Goal: Browse casually

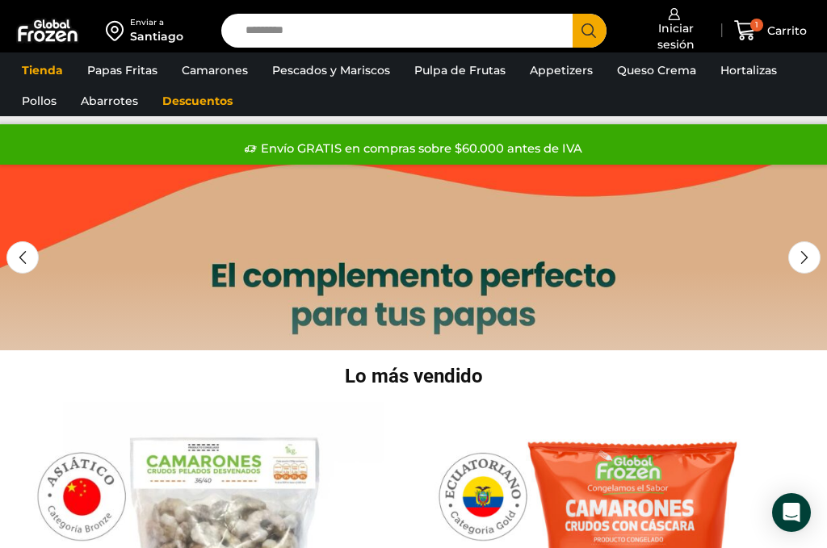
click at [0, 0] on link "Camarones Cocidos Pelados sin Vena" at bounding box center [0, 0] width 0 height 0
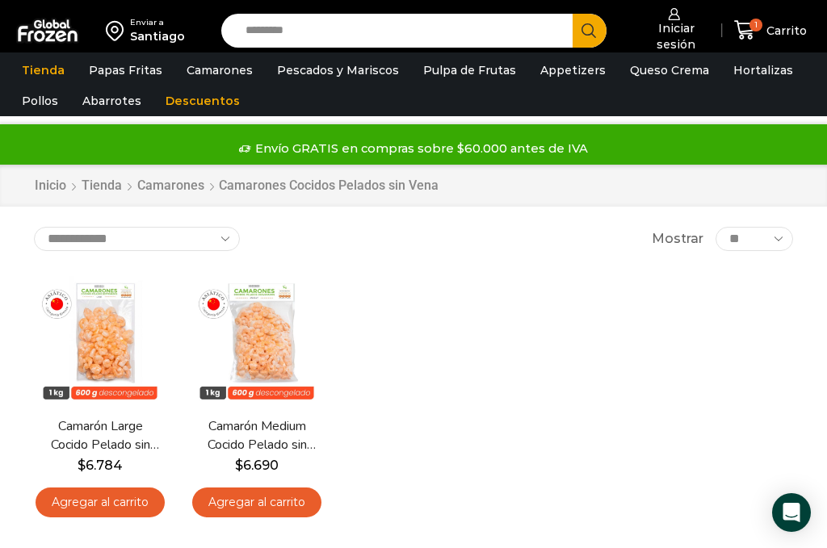
click at [0, 0] on link "Camarones Cocidos Pelados" at bounding box center [0, 0] width 0 height 0
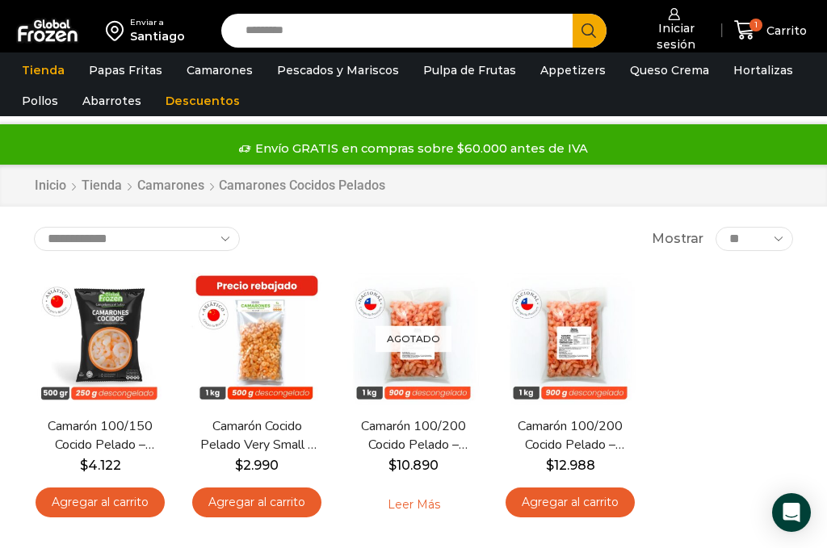
click at [0, 0] on link "Atún" at bounding box center [0, 0] width 0 height 0
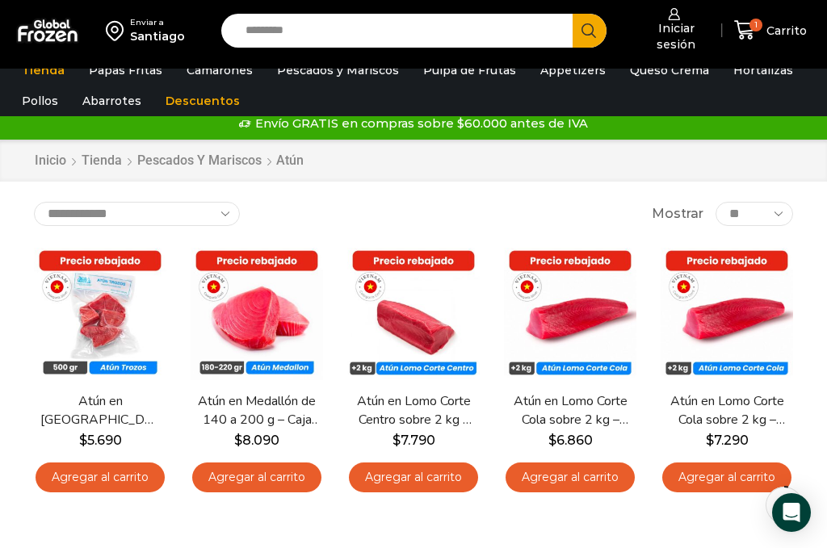
scroll to position [16, 0]
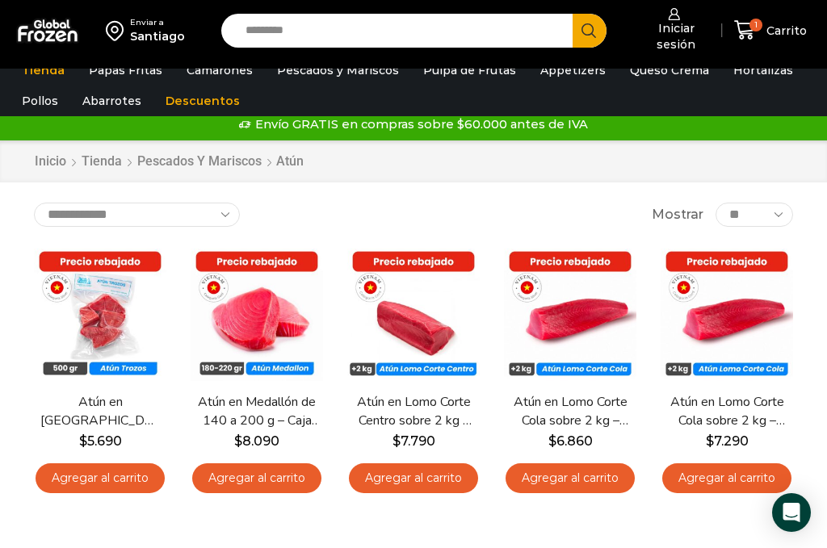
click at [0, 0] on link "Merluza" at bounding box center [0, 0] width 0 height 0
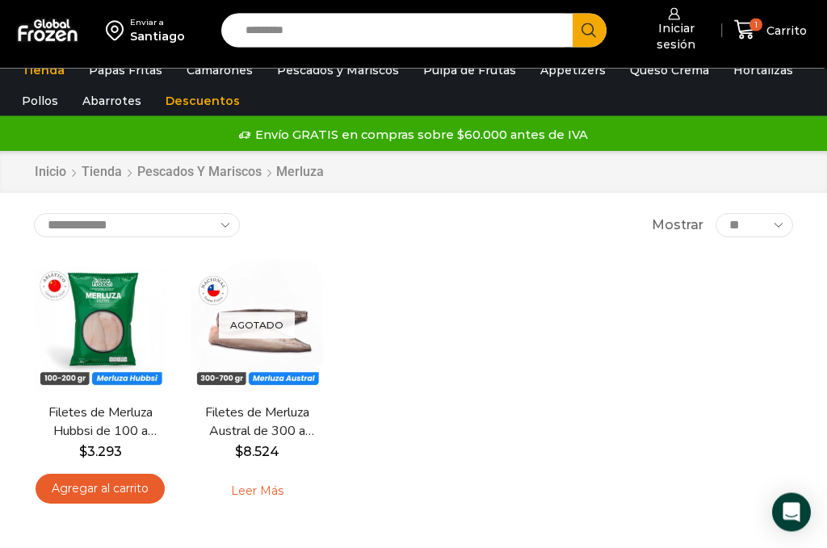
scroll to position [38, 0]
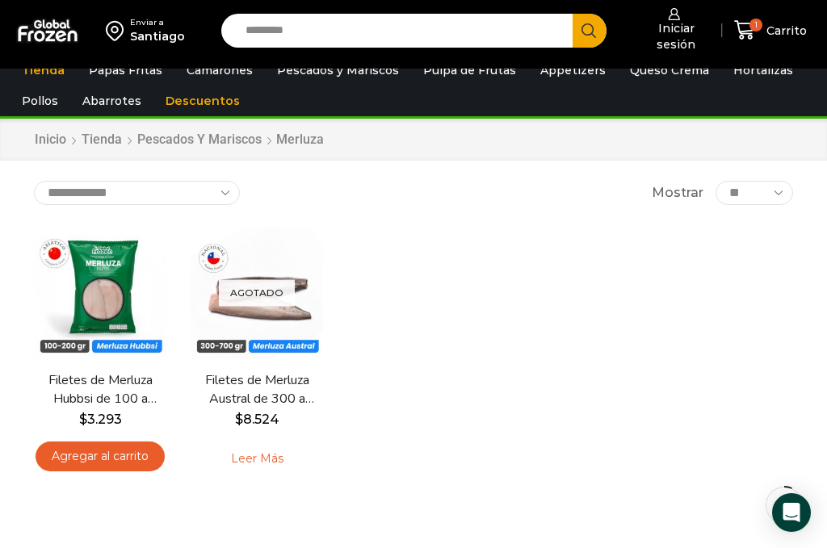
click at [0, 0] on link "Salmón" at bounding box center [0, 0] width 0 height 0
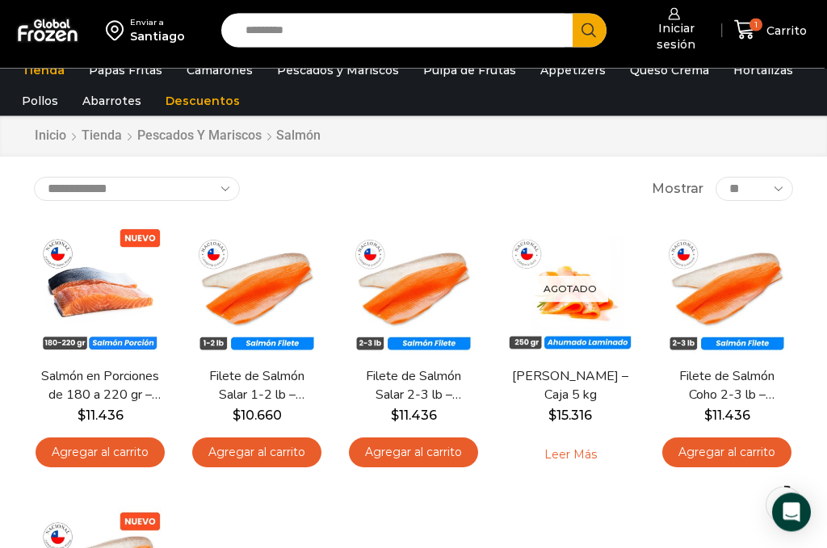
scroll to position [43, 0]
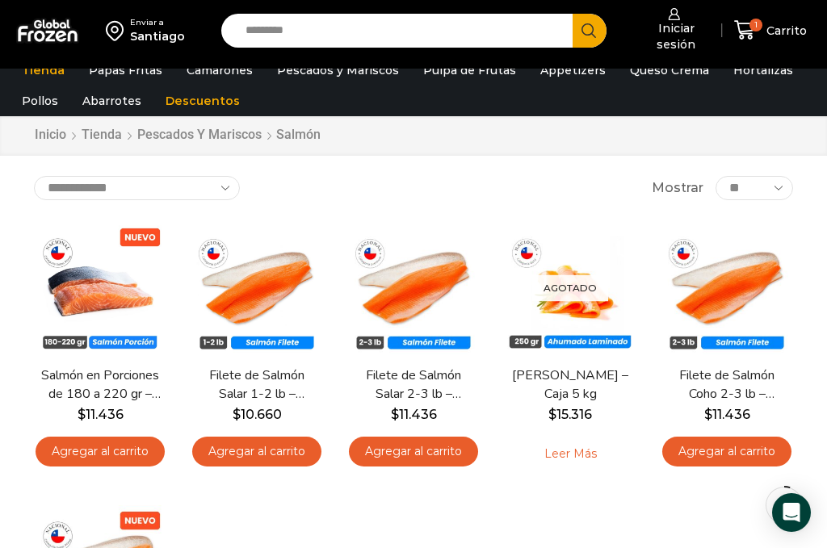
click at [107, 294] on img at bounding box center [100, 288] width 132 height 132
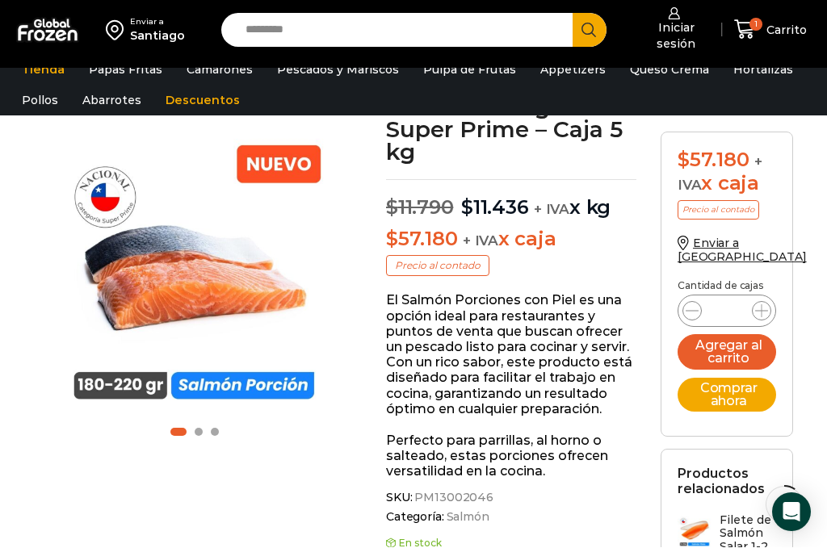
scroll to position [145, 0]
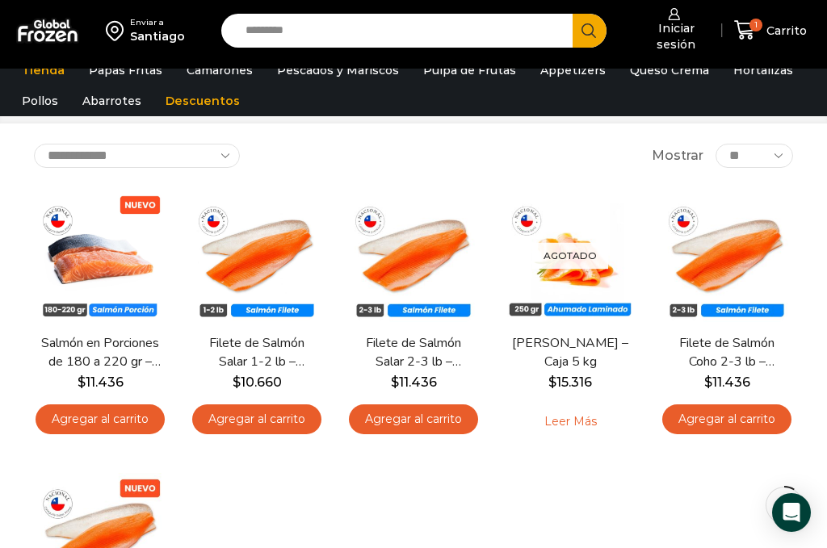
click at [564, 73] on link "Appetizers" at bounding box center [573, 70] width 82 height 31
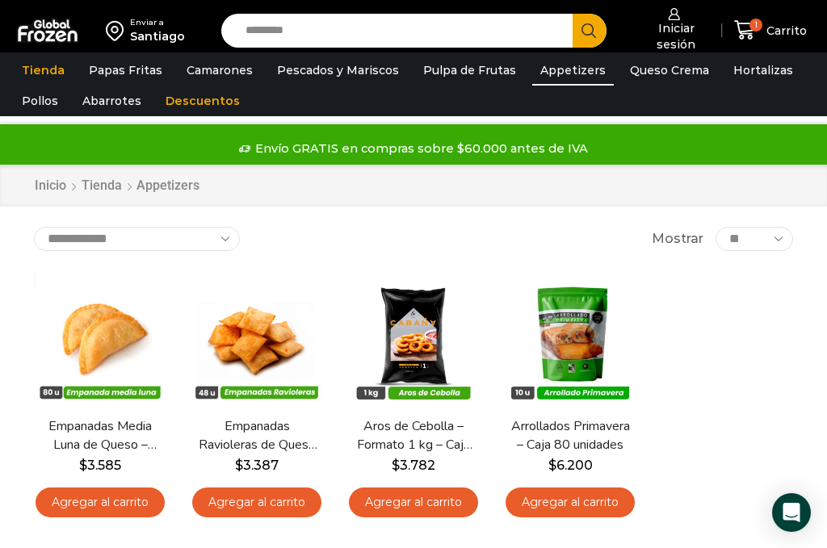
click at [47, 74] on link "Tienda" at bounding box center [43, 70] width 59 height 31
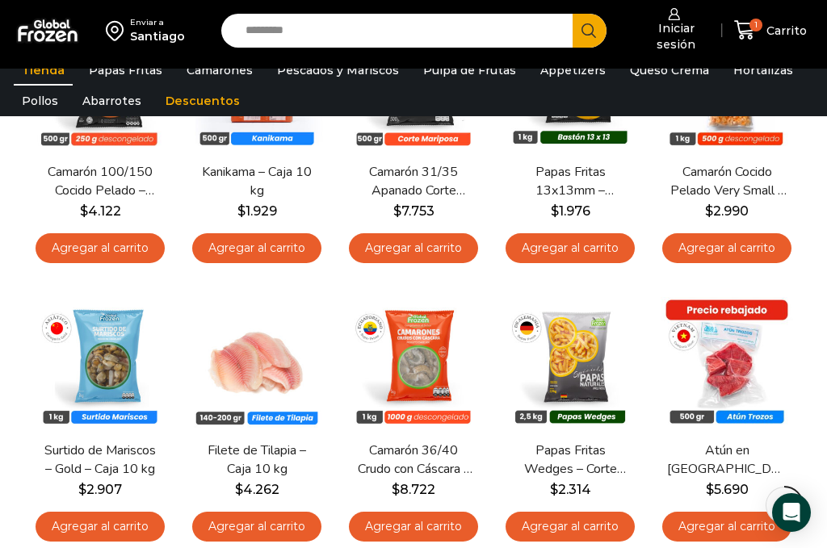
scroll to position [523, 0]
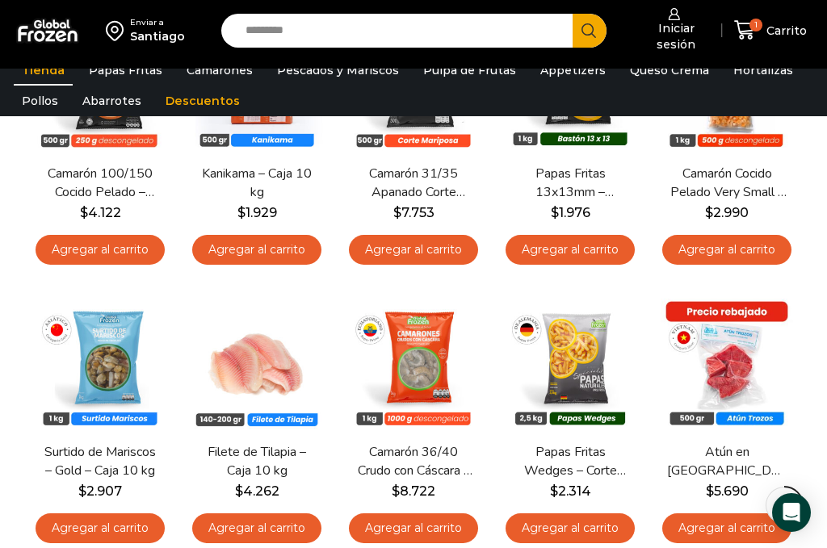
click at [0, 0] on link "Atún" at bounding box center [0, 0] width 0 height 0
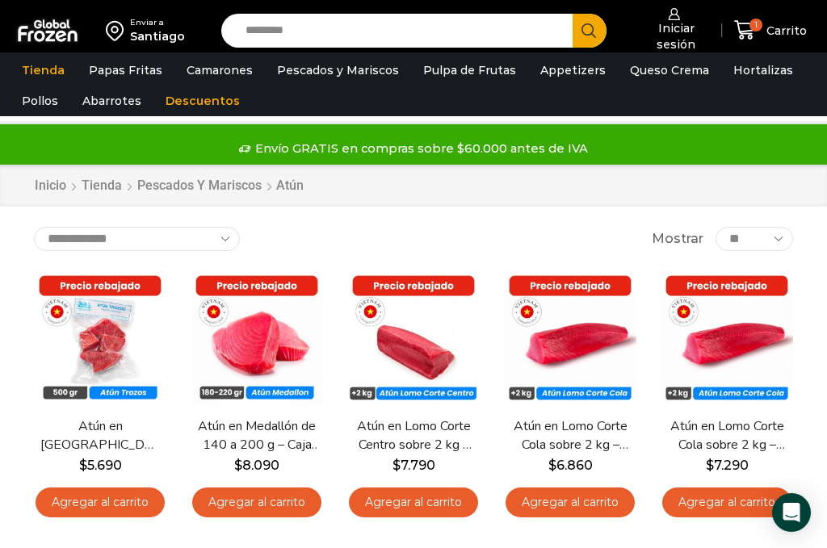
click at [740, 69] on link "Hortalizas" at bounding box center [763, 70] width 76 height 31
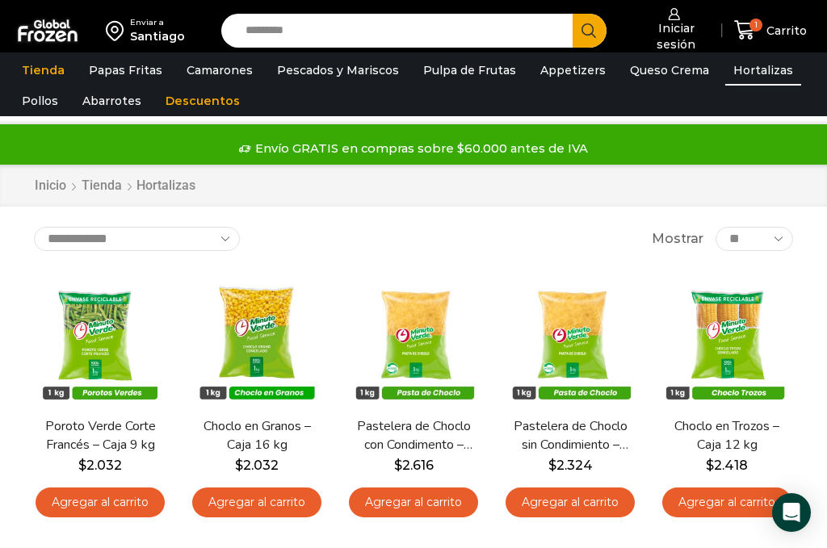
click at [43, 102] on link "Pollos" at bounding box center [40, 101] width 52 height 31
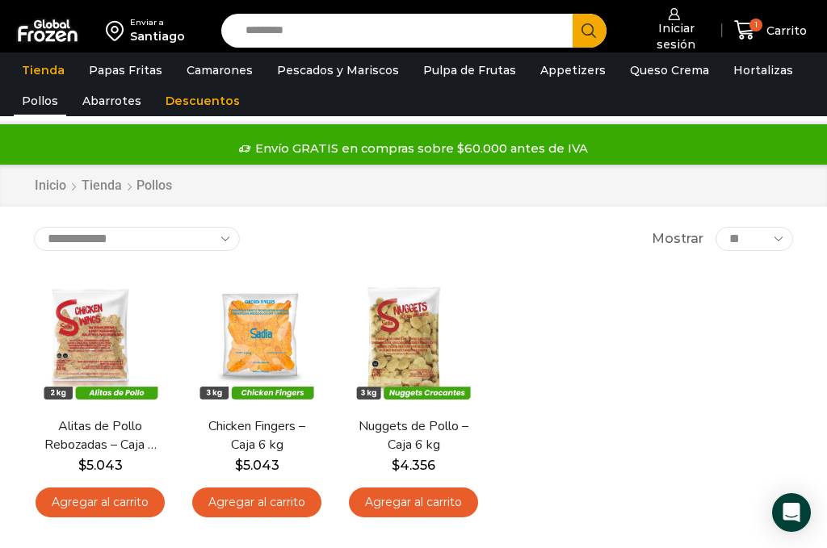
click at [0, 0] on link "Centolla" at bounding box center [0, 0] width 0 height 0
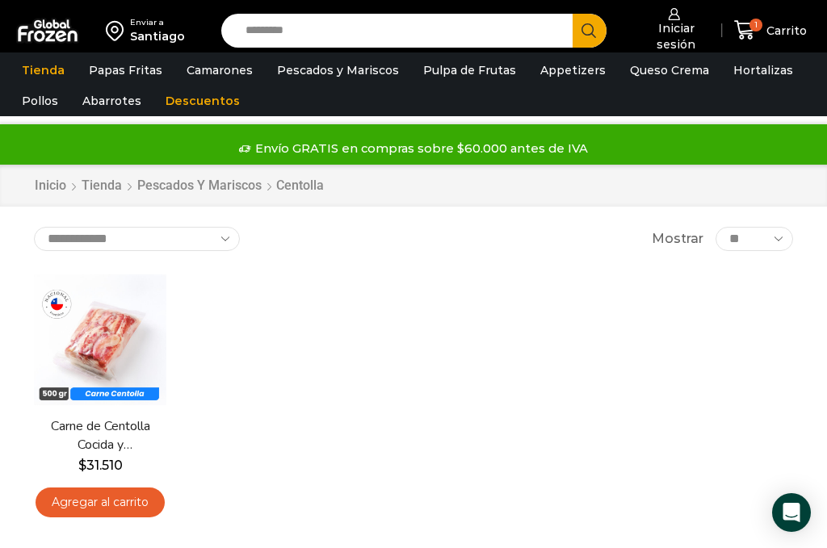
click at [761, 29] on span "1" at bounding box center [748, 30] width 28 height 22
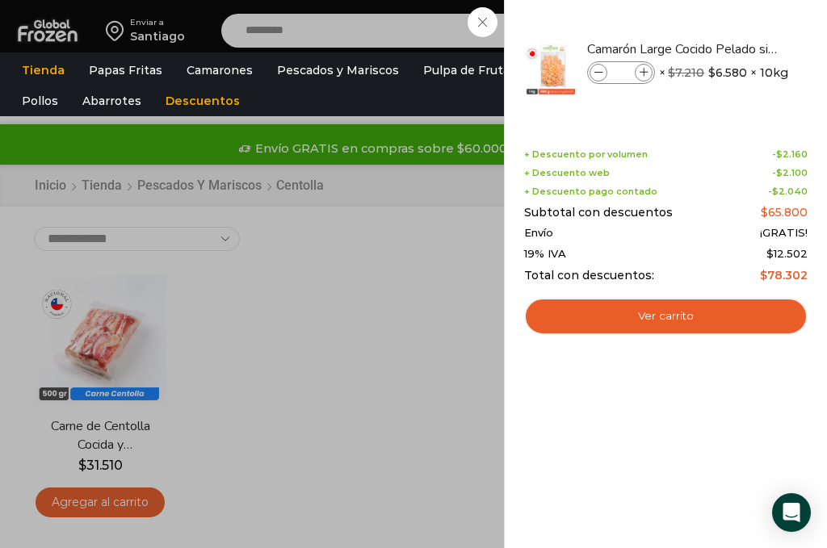
click at [601, 75] on icon at bounding box center [598, 73] width 9 height 9
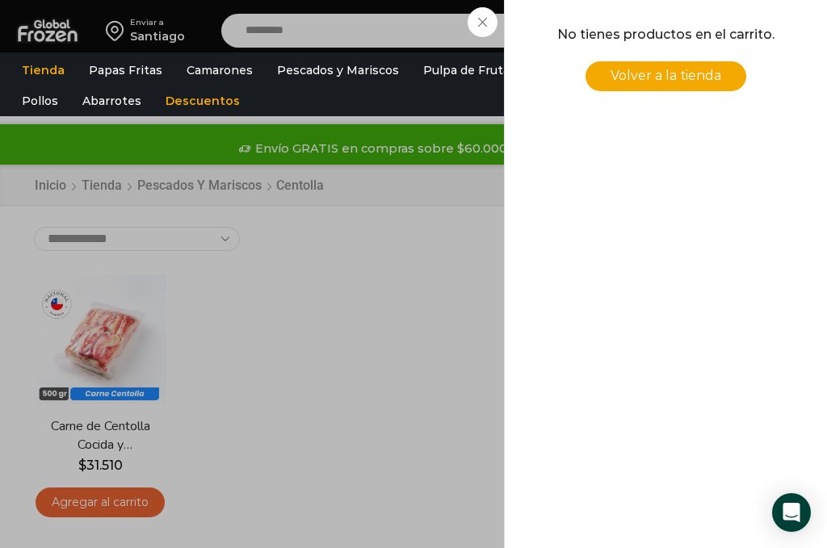
click at [711, 84] on link "Volver a la tienda" at bounding box center [665, 76] width 161 height 30
